Goal: Information Seeking & Learning: Learn about a topic

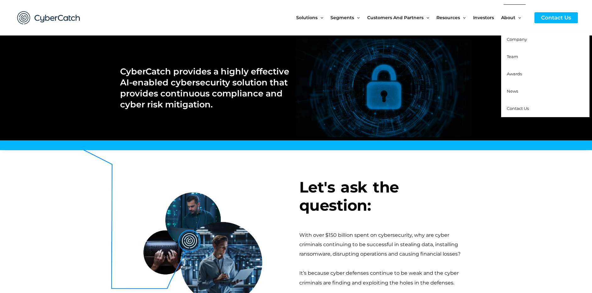
click at [519, 40] on span "Company" at bounding box center [516, 39] width 20 height 5
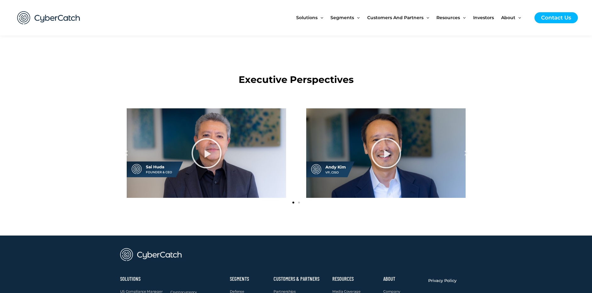
scroll to position [817, 0]
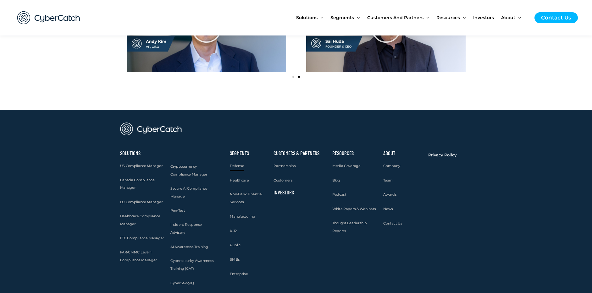
click at [240, 166] on span "Defense" at bounding box center [237, 166] width 14 height 4
